Goal: Task Accomplishment & Management: Complete application form

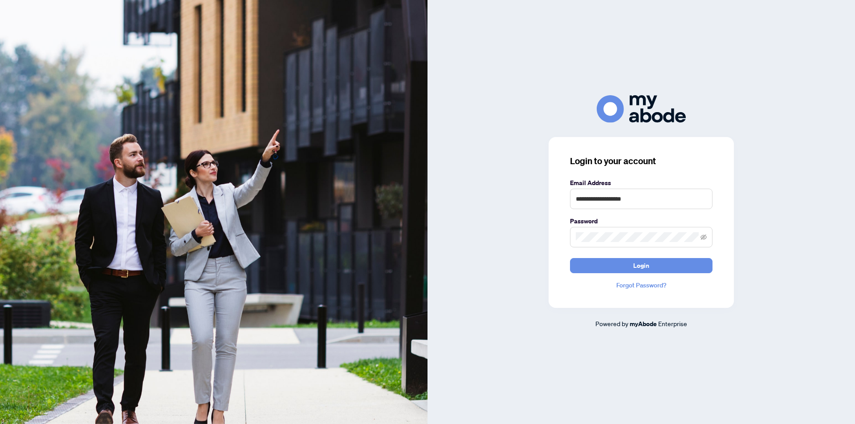
type input "**********"
click at [697, 263] on button "Login" at bounding box center [641, 265] width 142 height 15
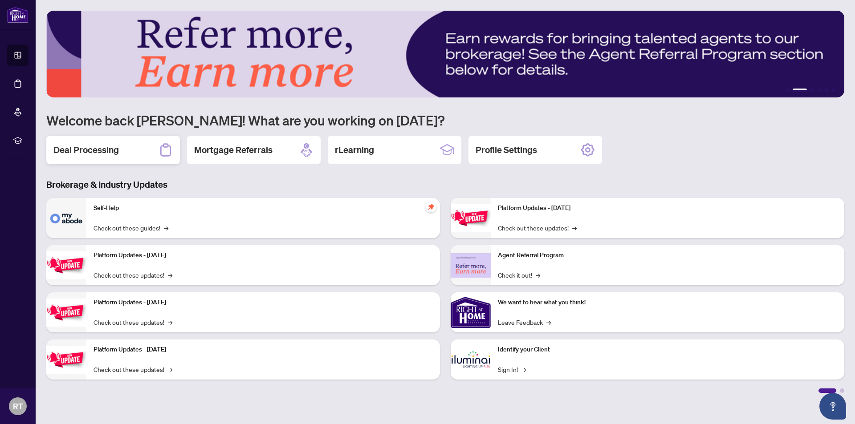
click at [94, 149] on h2 "Deal Processing" at bounding box center [85, 150] width 65 height 12
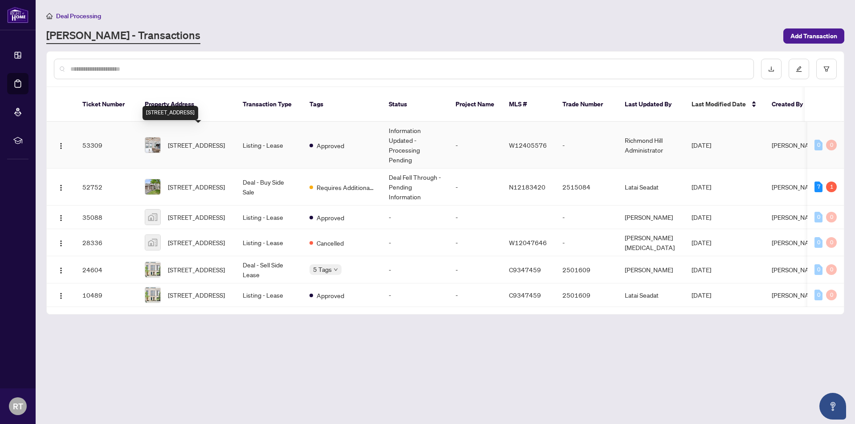
click at [208, 140] on span "[STREET_ADDRESS]" at bounding box center [196, 145] width 57 height 10
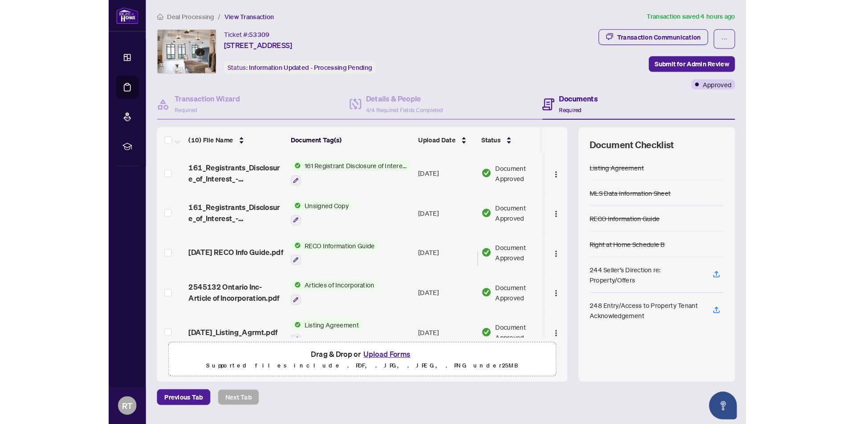
scroll to position [45, 0]
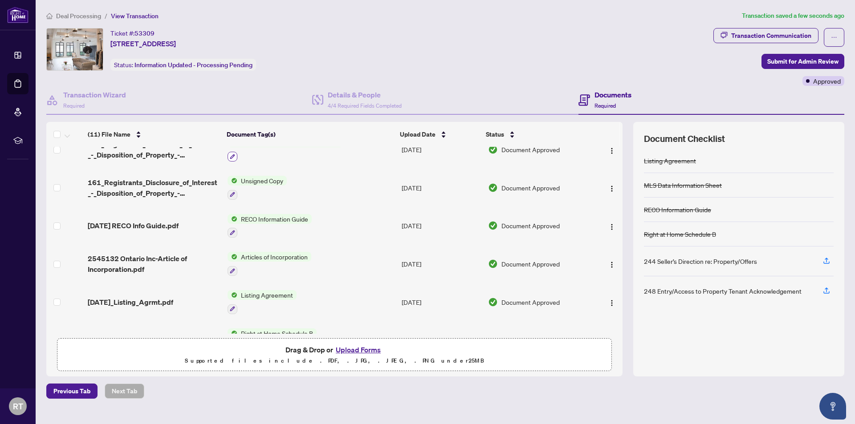
click at [235, 154] on button "button" at bounding box center [232, 157] width 10 height 10
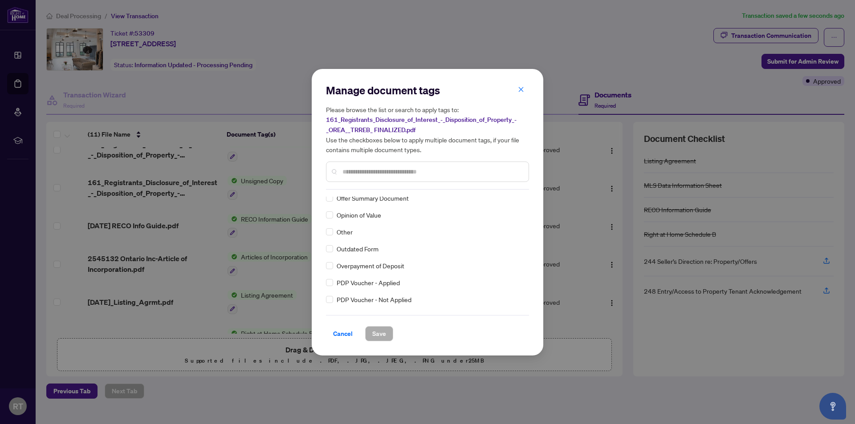
scroll to position [1469, 0]
click at [357, 167] on input "text" at bounding box center [431, 172] width 179 height 10
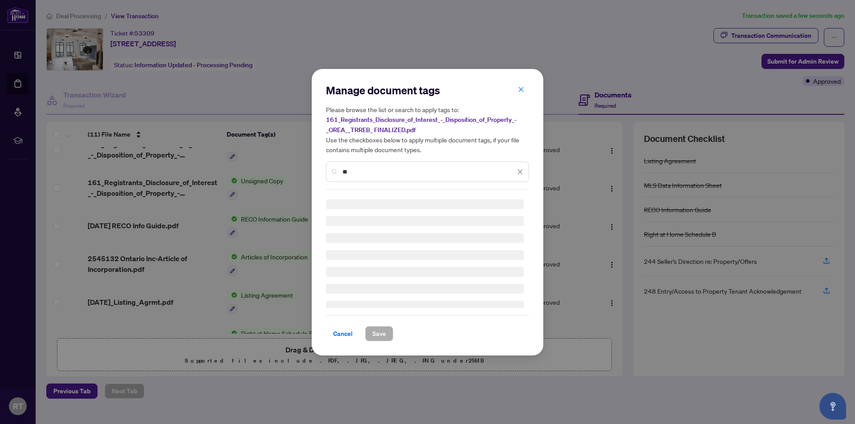
type input "*"
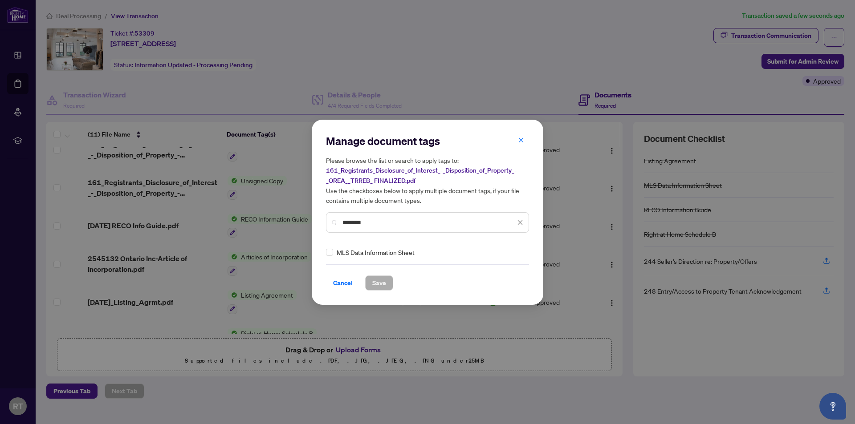
type input "********"
click at [374, 287] on span "Save" at bounding box center [379, 283] width 14 height 14
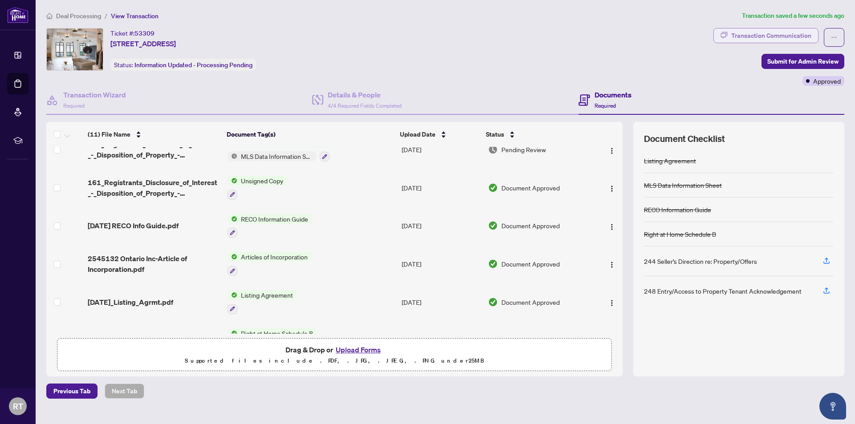
click at [793, 37] on div "Transaction Communication" at bounding box center [771, 35] width 80 height 14
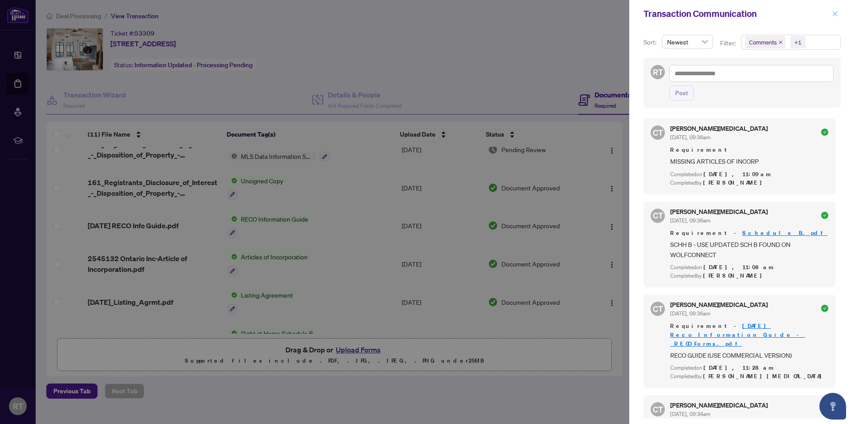
click at [835, 16] on icon "close" at bounding box center [834, 14] width 6 height 6
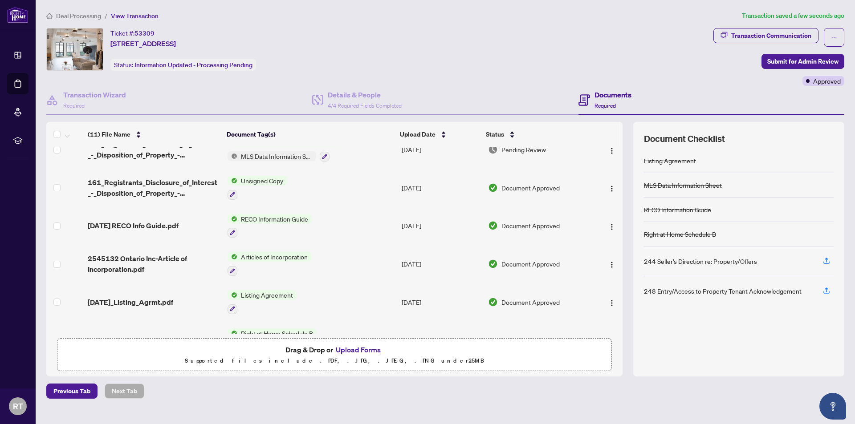
click at [761, 99] on div "Documents Required" at bounding box center [711, 100] width 266 height 29
click at [786, 60] on span "Submit for Admin Review" at bounding box center [802, 61] width 71 height 14
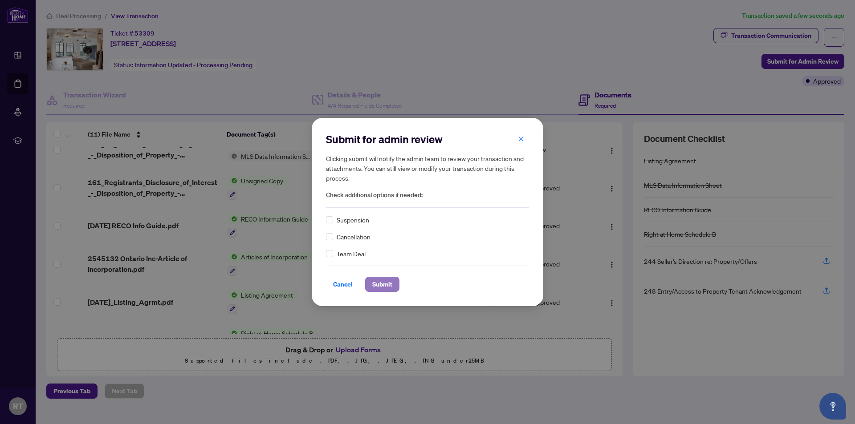
click at [387, 285] on span "Submit" at bounding box center [382, 284] width 20 height 14
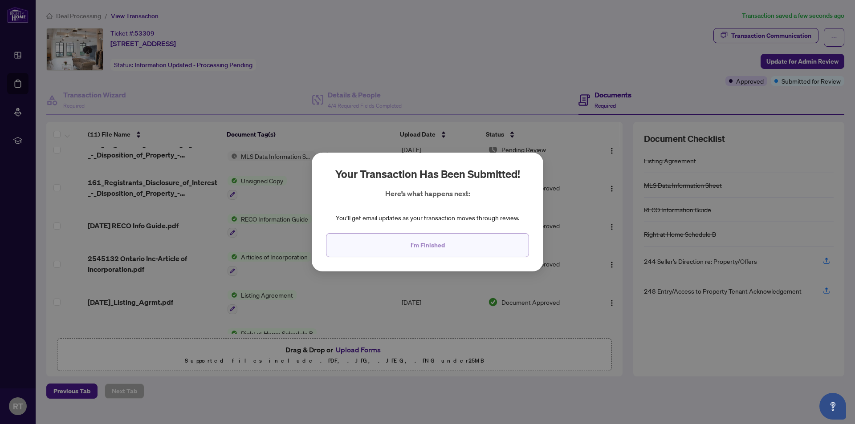
click at [427, 247] on span "I'm Finished" at bounding box center [427, 245] width 34 height 14
